Goal: Task Accomplishment & Management: Manage account settings

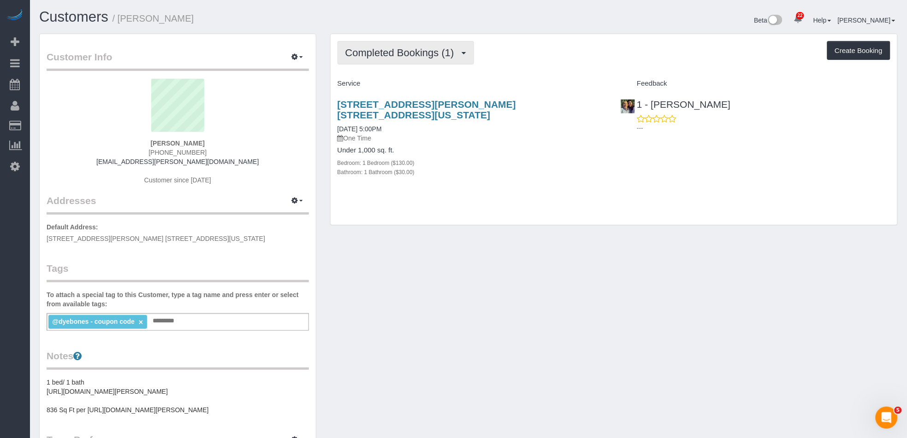
click at [419, 47] on span "Completed Bookings (1)" at bounding box center [401, 53] width 113 height 12
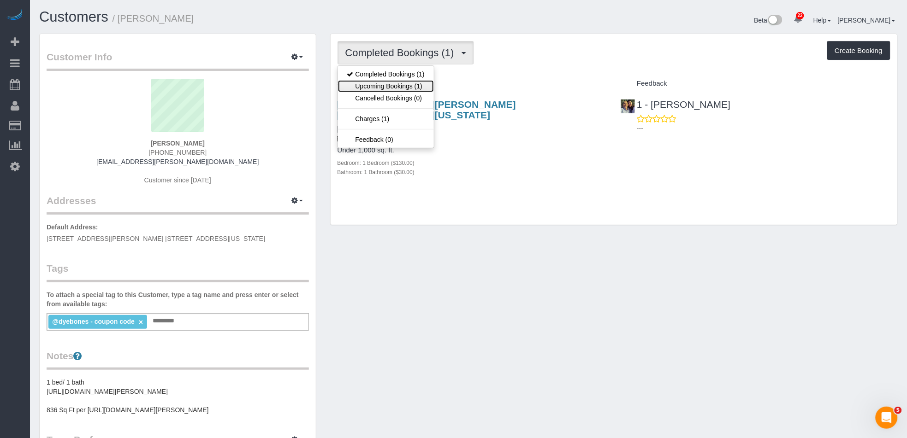
click at [418, 87] on link "Upcoming Bookings (1)" at bounding box center [386, 86] width 96 height 12
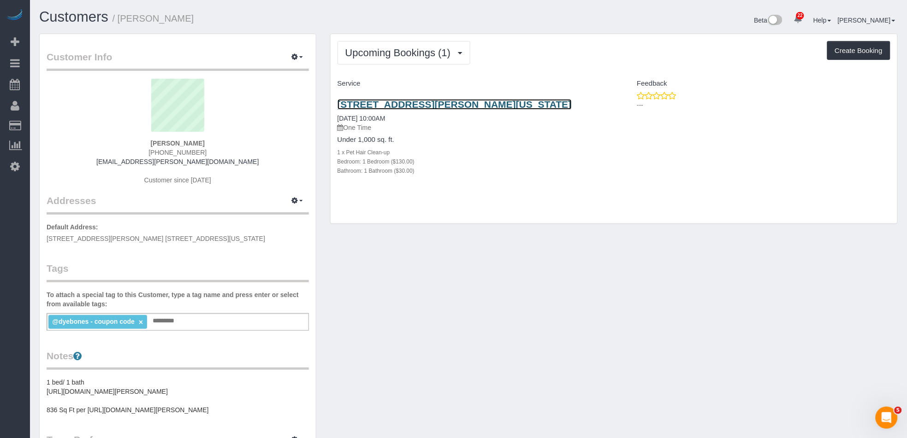
click at [462, 103] on link "225 Rector Pl, 7n, New York, NY 10280" at bounding box center [454, 104] width 234 height 11
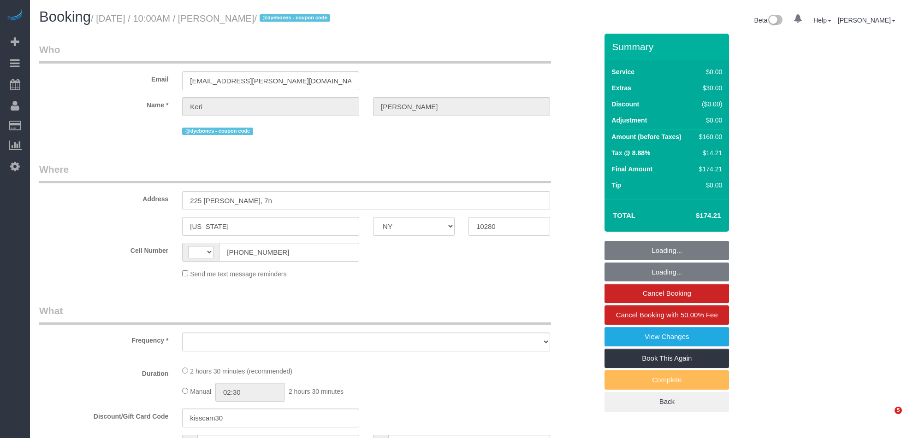
select select "NY"
select select "object:557"
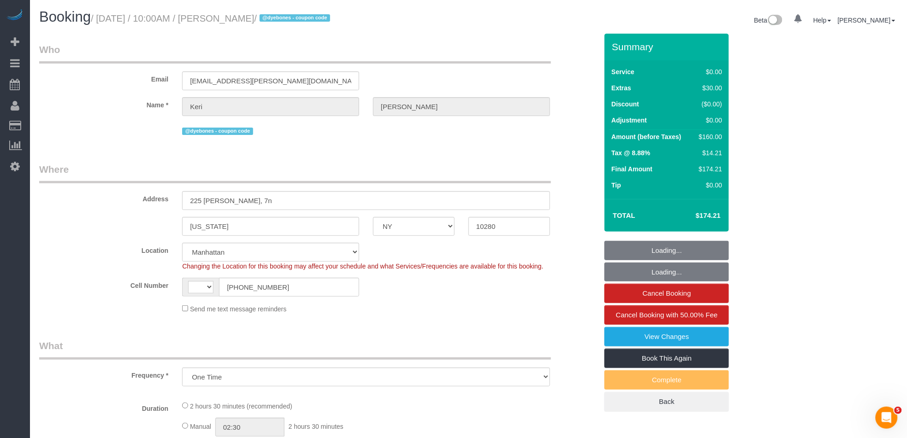
select select "string:[GEOGRAPHIC_DATA]"
select select "string:stripe-pm_1S8uyx4VGloSiKo7iBsBluaG"
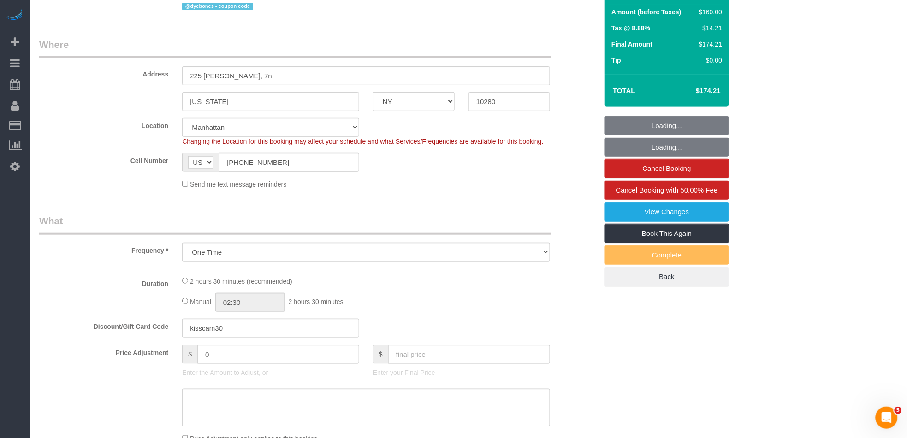
select select "1"
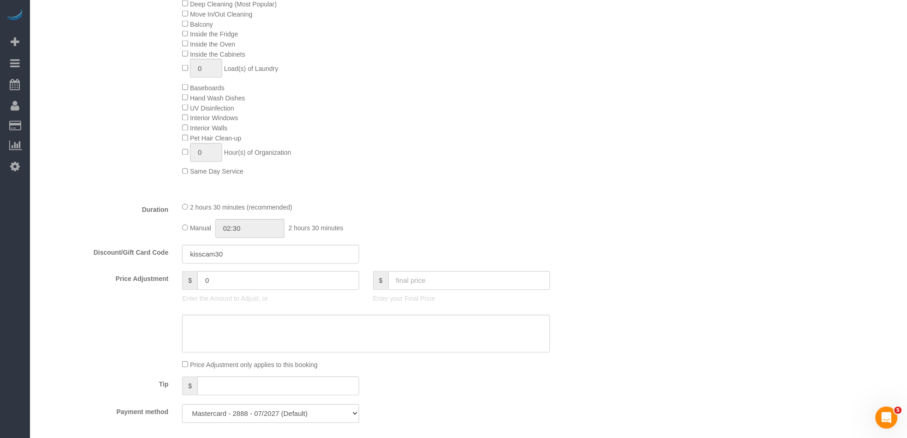
select select "object:1364"
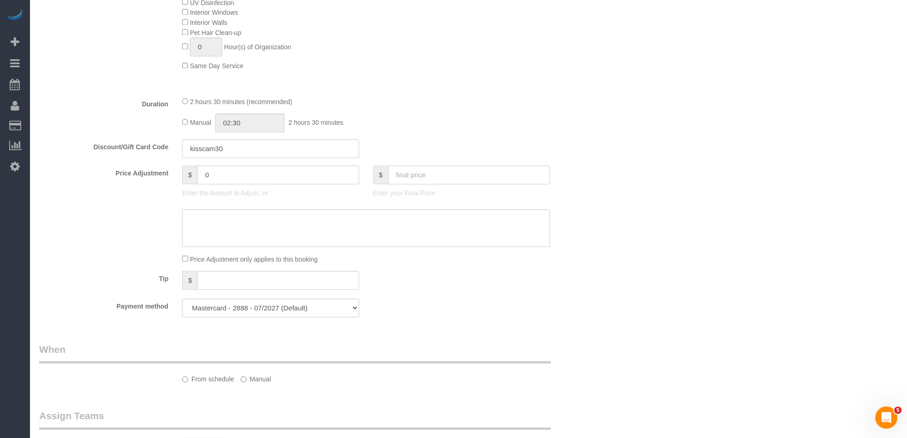
select select "spot1"
select select "number:58"
select select "number:72"
select select "number:15"
select select "number:5"
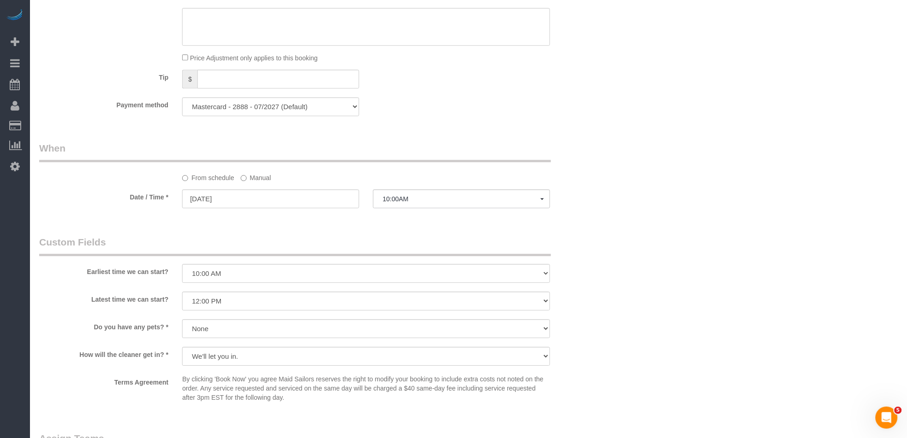
select select "1"
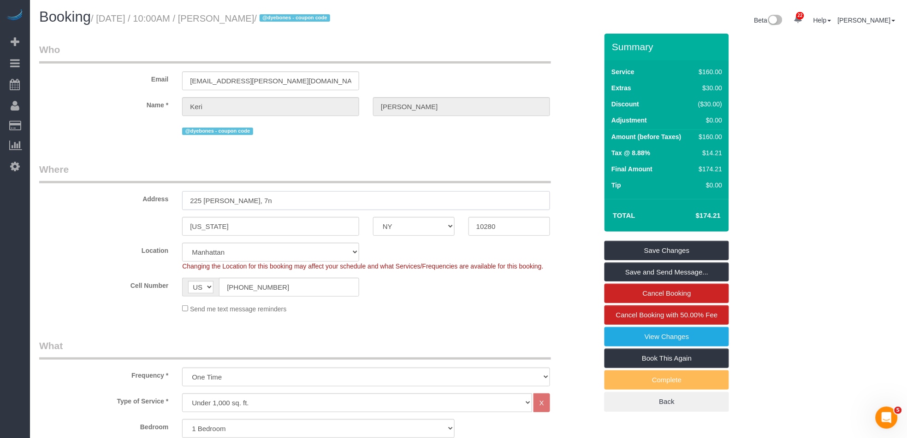
click at [205, 200] on input "225 rector pl, 7n" at bounding box center [366, 200] width 368 height 19
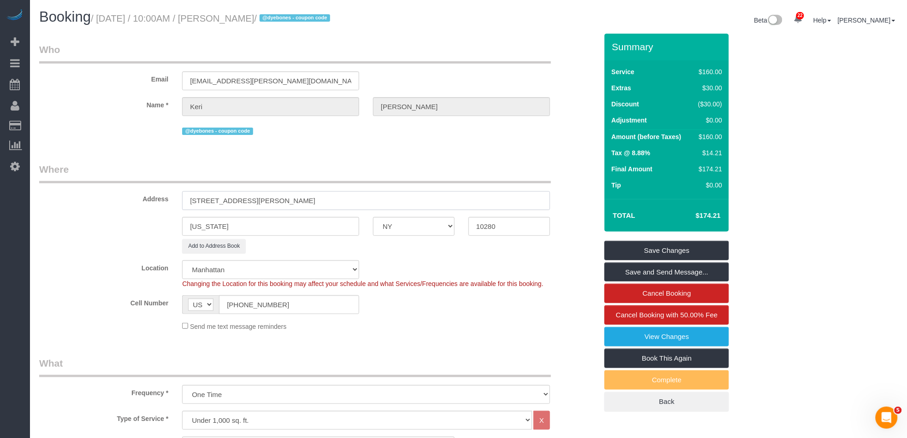
click at [231, 201] on input "225 Rector pl, 7n" at bounding box center [366, 200] width 368 height 19
click at [249, 201] on input "225 Rector Place, 7n" at bounding box center [366, 200] width 368 height 19
type input "[STREET_ADDRESS][PERSON_NAME]"
click at [293, 181] on legend "Where" at bounding box center [295, 173] width 512 height 21
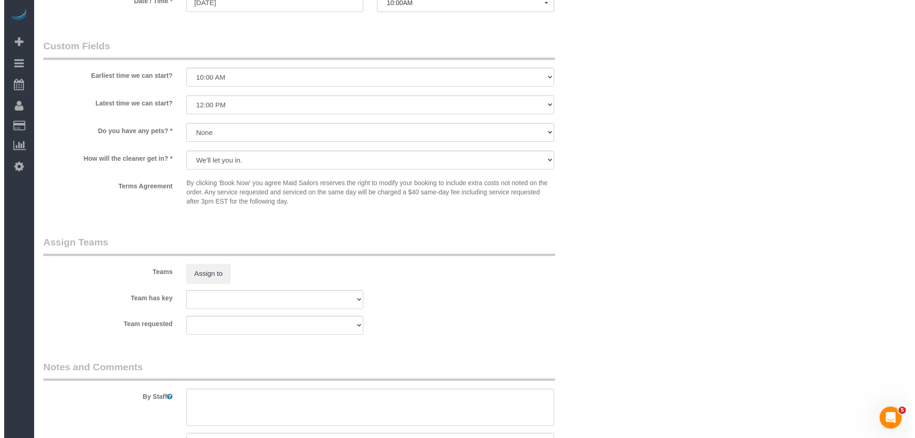
scroll to position [994, 0]
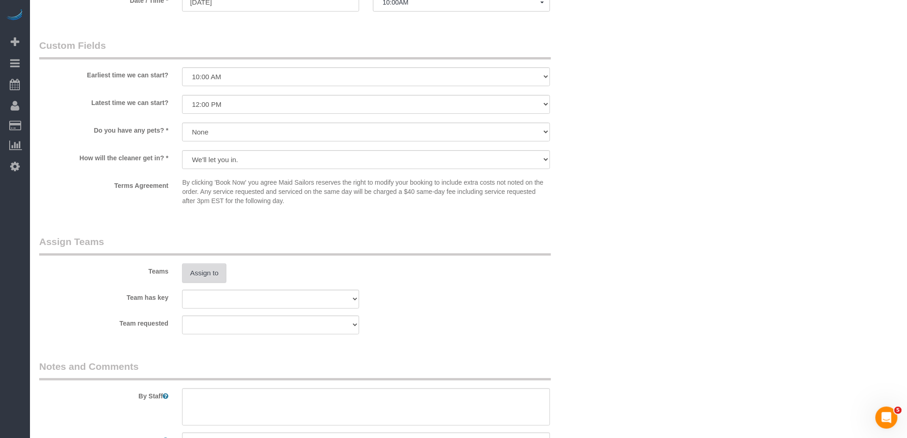
click at [191, 278] on button "Assign to" at bounding box center [204, 273] width 44 height 19
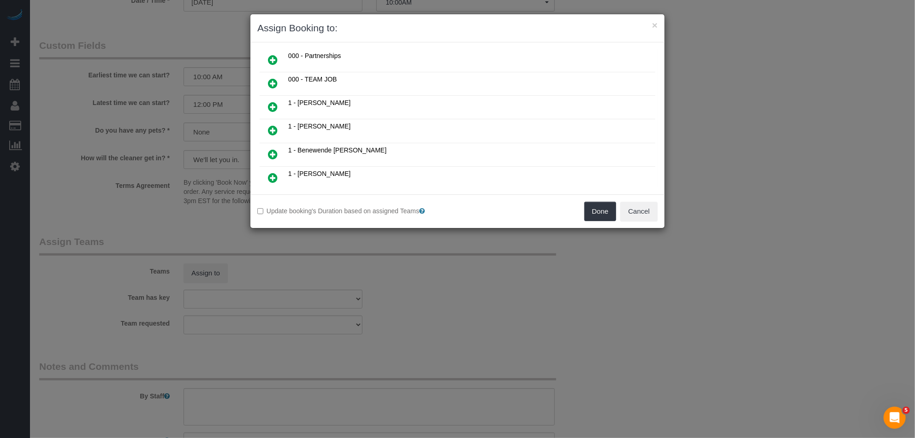
drag, startPoint x: 267, startPoint y: 125, endPoint x: 277, endPoint y: 127, distance: 9.5
click at [268, 125] on icon at bounding box center [273, 130] width 10 height 11
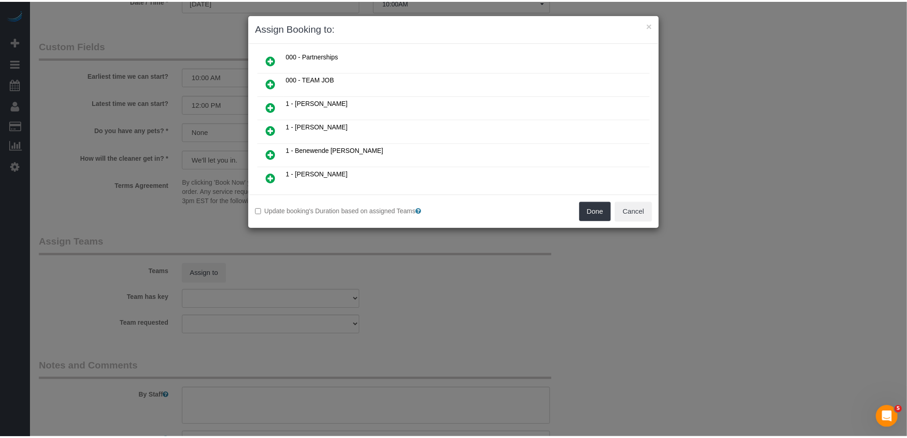
scroll to position [73, 0]
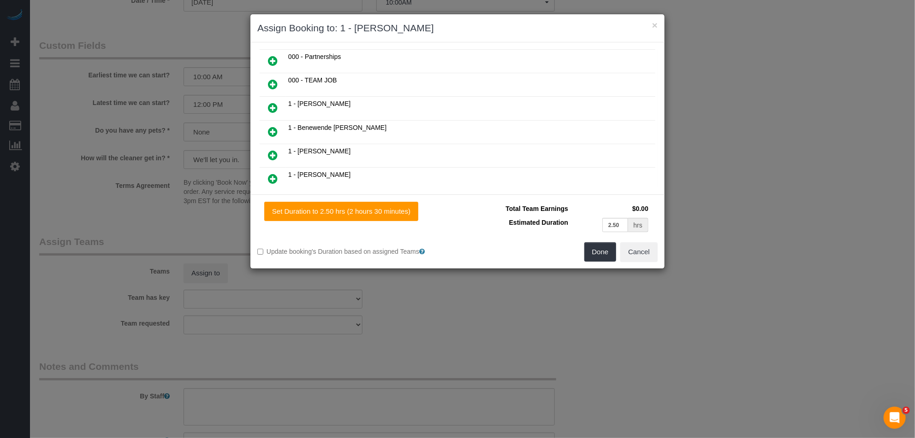
click at [583, 258] on div "Done Cancel" at bounding box center [560, 251] width 207 height 19
click at [603, 255] on button "Done" at bounding box center [600, 251] width 32 height 19
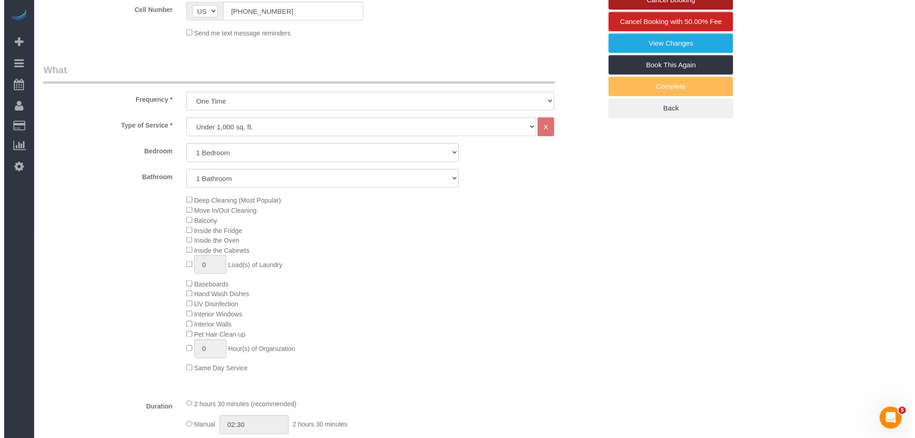
scroll to position [0, 0]
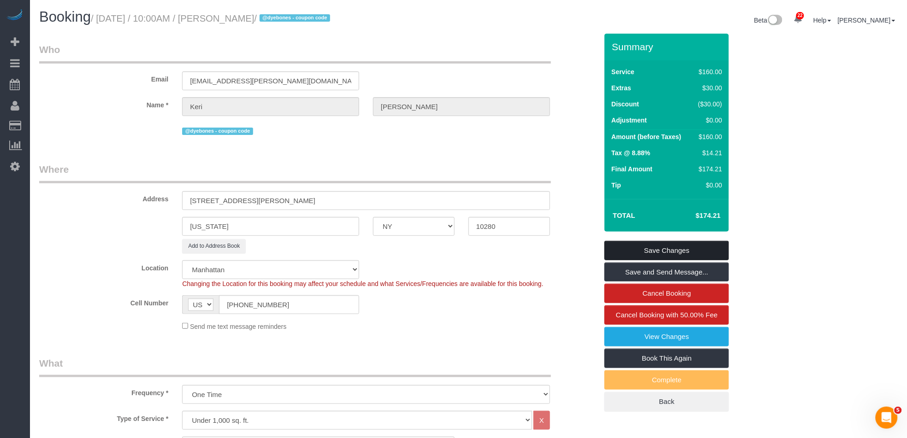
click at [691, 245] on link "Save Changes" at bounding box center [666, 250] width 124 height 19
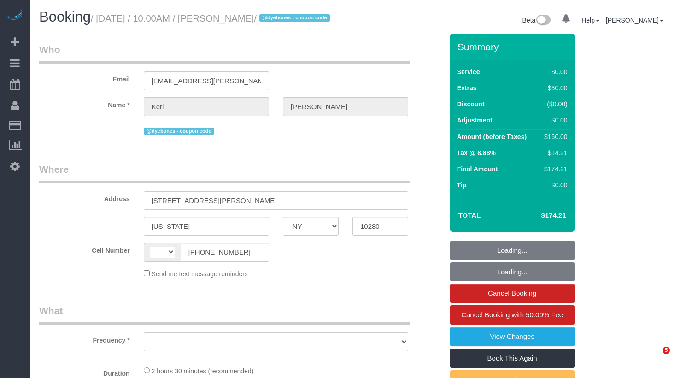
select select "NY"
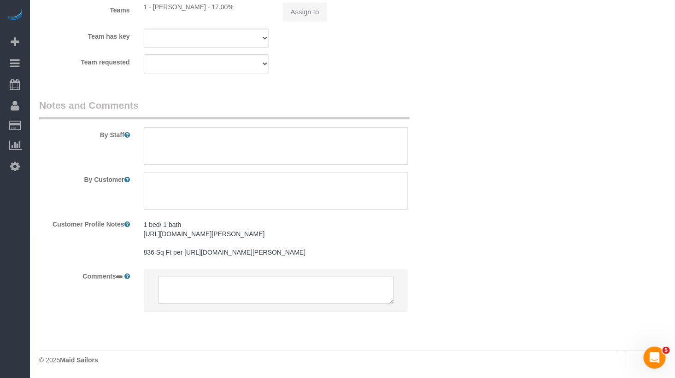
select select "object:563"
click at [190, 172] on textarea at bounding box center [276, 191] width 265 height 38
select select "string:[GEOGRAPHIC_DATA]"
select select "1"
type textarea "C"
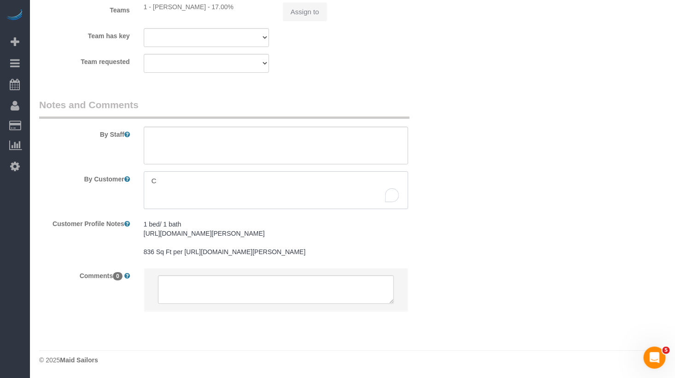
select select "number:58"
select select "number:72"
select select "number:15"
select select "number:5"
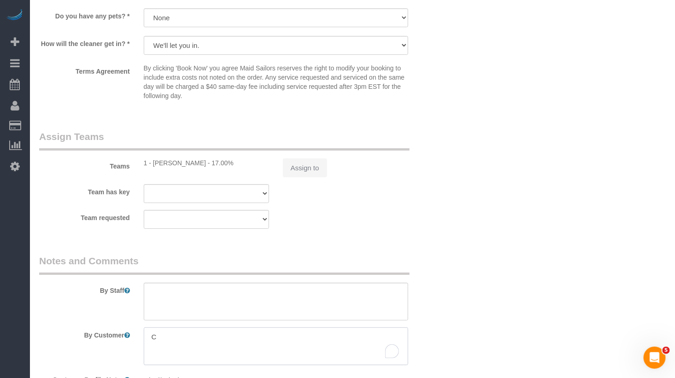
select select "string:stripe-pm_1S8uyx4VGloSiKo7iBsBluaG"
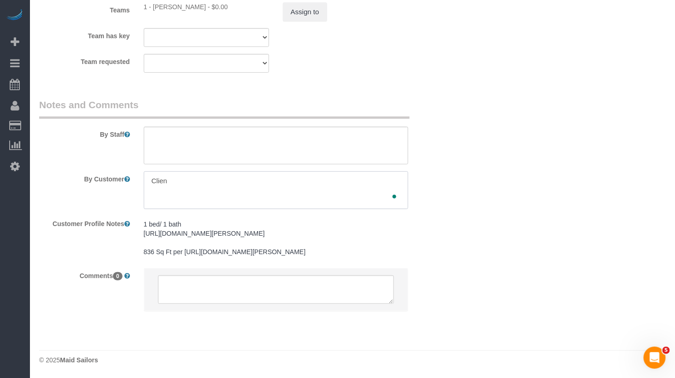
type textarea "Client"
select select "spot1"
type textarea "Client do"
select select "object:1525"
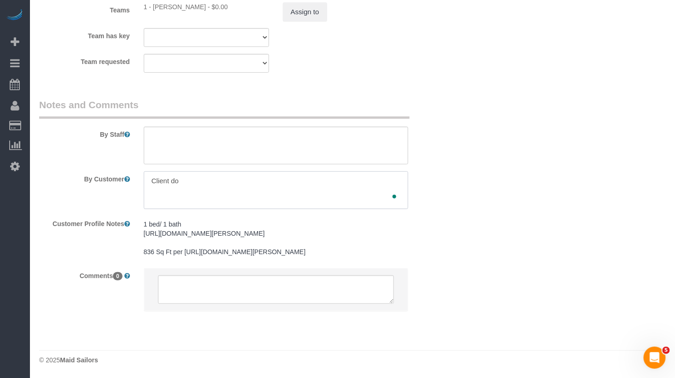
type textarea "Client doe"
select select "1"
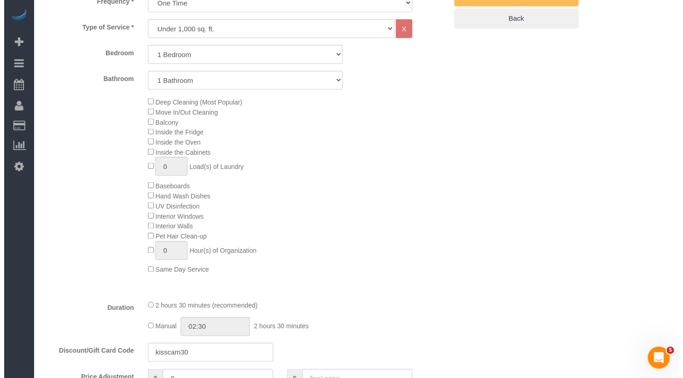
scroll to position [0, 0]
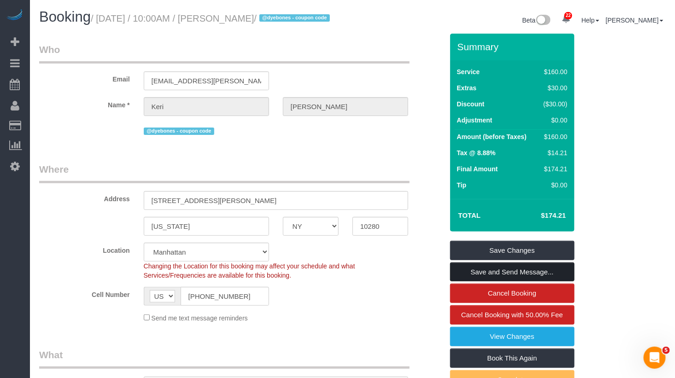
type textarea "Client does not have a pet but they were babysitting a dog which is why they wa…"
click at [514, 282] on link "Save and Send Message..." at bounding box center [512, 272] width 124 height 19
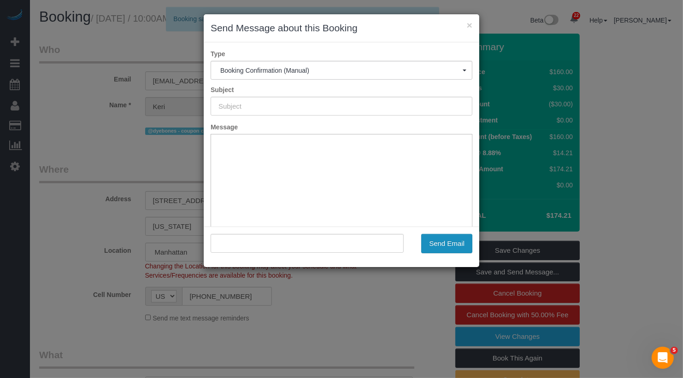
click at [462, 242] on button "Send Email" at bounding box center [446, 243] width 51 height 19
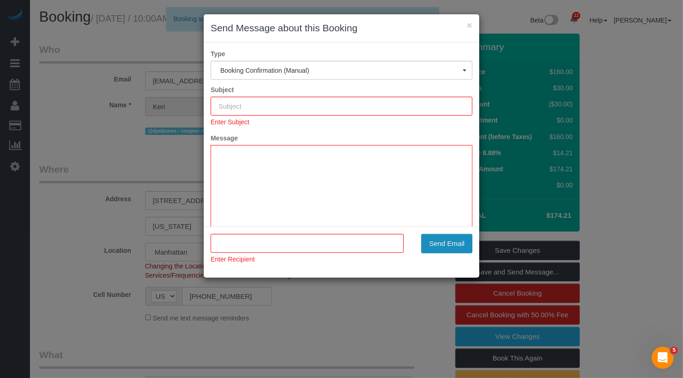
type input "Cleaning Confirmed for [DATE] 10:00am"
type input ""[PERSON_NAME]" <[PERSON_NAME][EMAIL_ADDRESS][PERSON_NAME][DOMAIN_NAME]>"
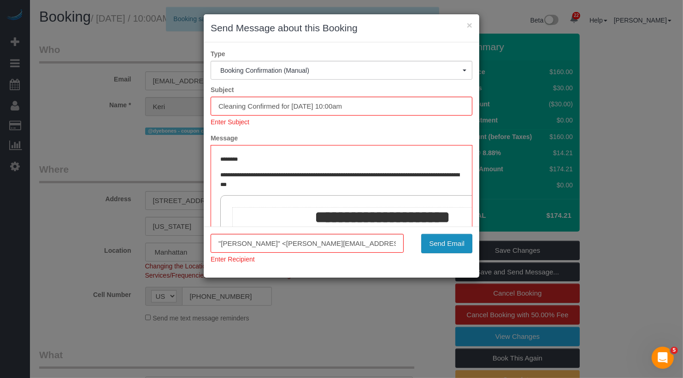
click at [453, 242] on button "Send Email" at bounding box center [446, 243] width 51 height 19
